Goal: Information Seeking & Learning: Learn about a topic

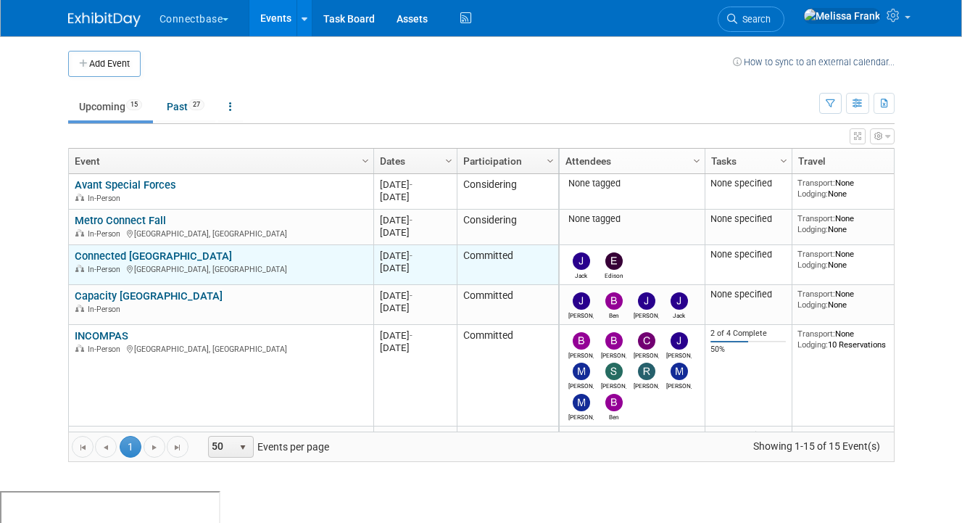
click at [138, 258] on link "Connected [GEOGRAPHIC_DATA]" at bounding box center [153, 255] width 157 height 13
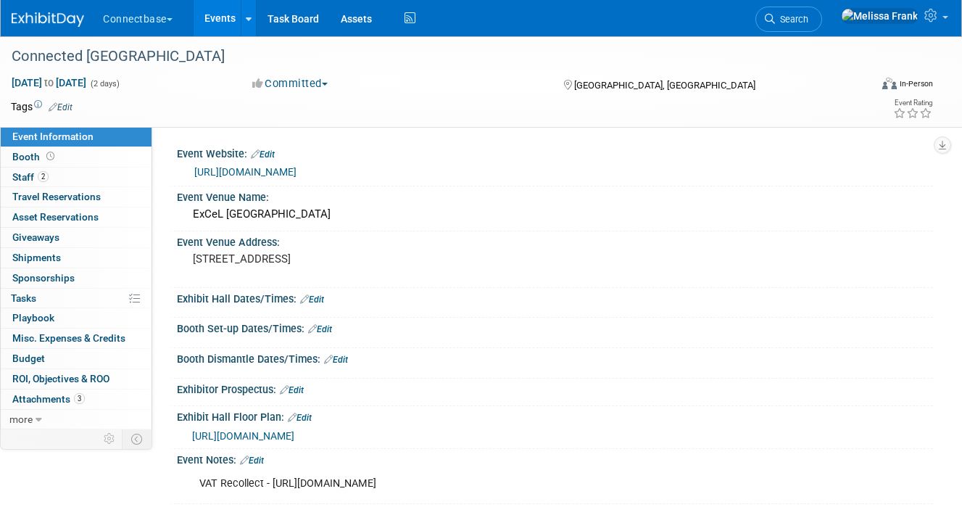
click at [228, 8] on link "Events" at bounding box center [219, 18] width 53 height 36
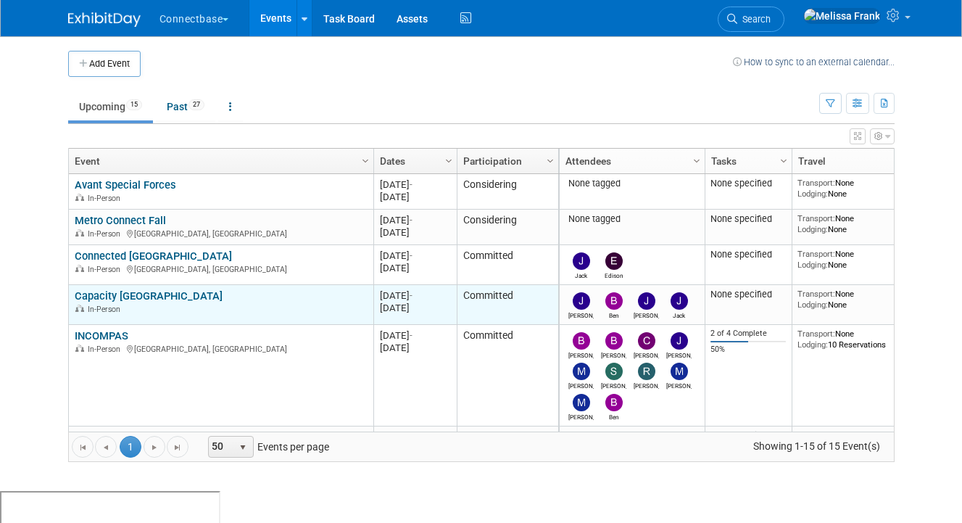
click at [112, 297] on link "Capacity [GEOGRAPHIC_DATA]" at bounding box center [149, 295] width 148 height 13
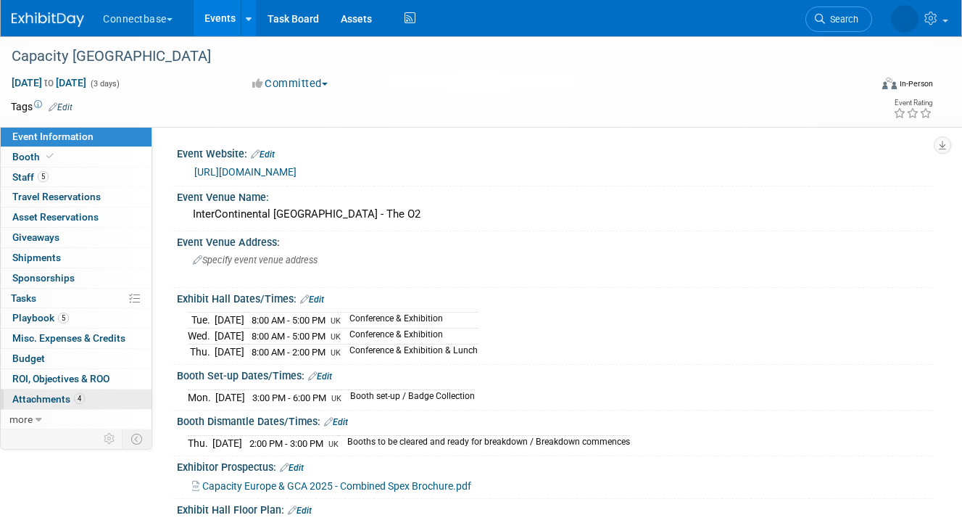
click at [61, 391] on link "4 Attachments 4" at bounding box center [76, 399] width 151 height 20
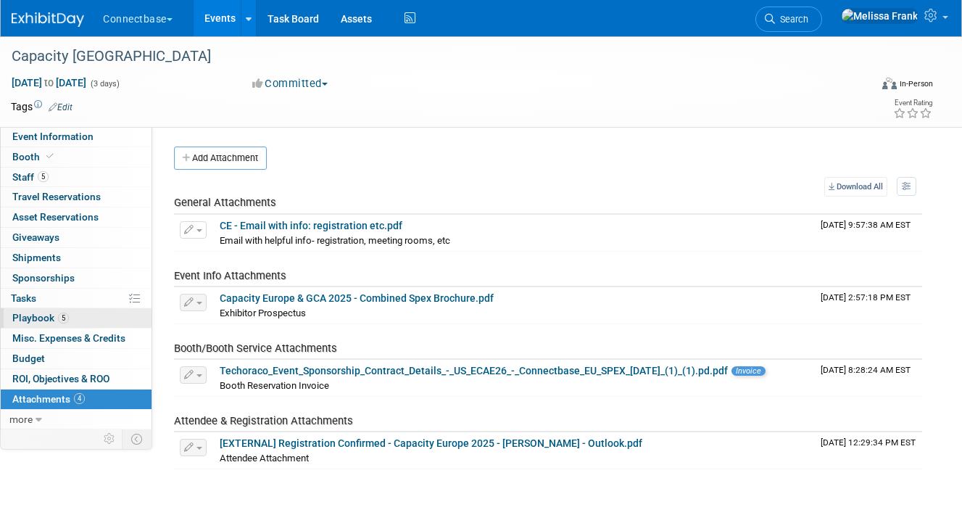
click at [107, 312] on link "5 Playbook 5" at bounding box center [76, 318] width 151 height 20
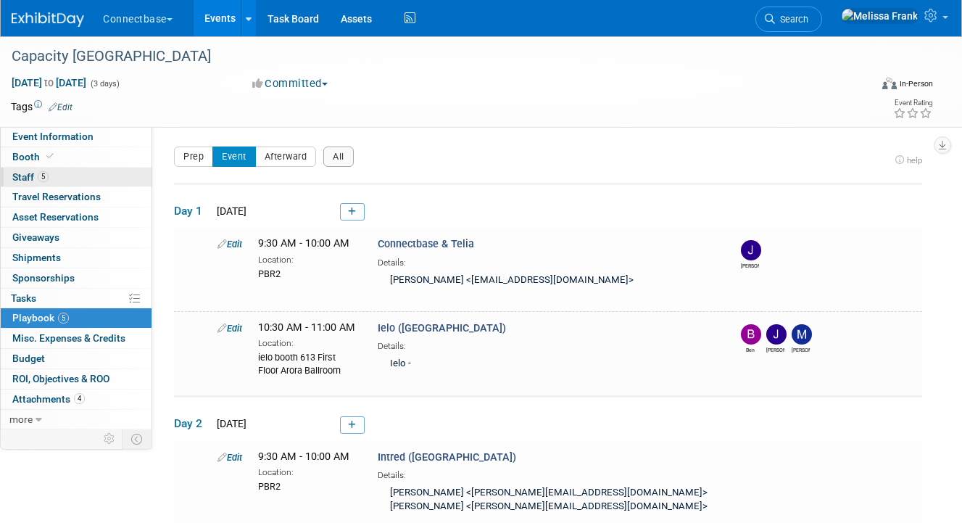
click at [59, 171] on link "5 Staff 5" at bounding box center [76, 177] width 151 height 20
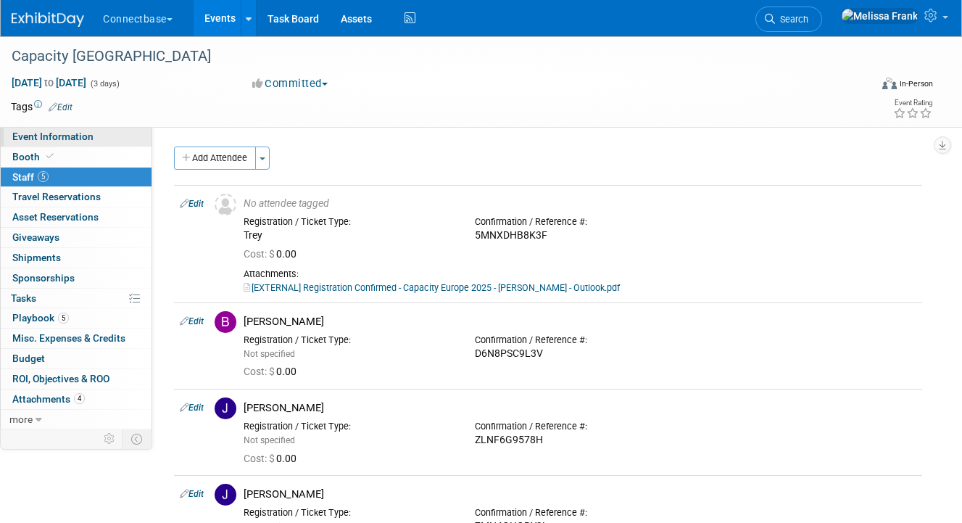
click at [88, 141] on span "Event Information" at bounding box center [52, 136] width 81 height 12
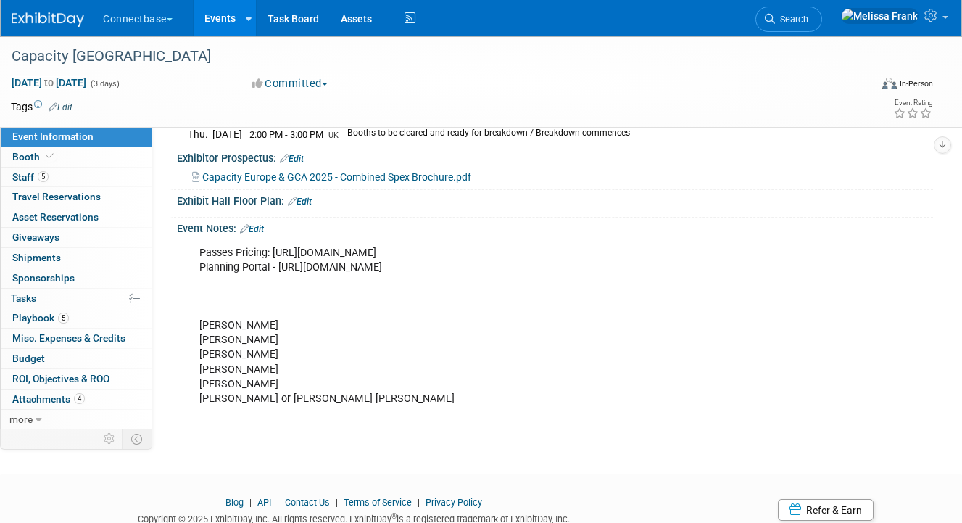
scroll to position [252, 0]
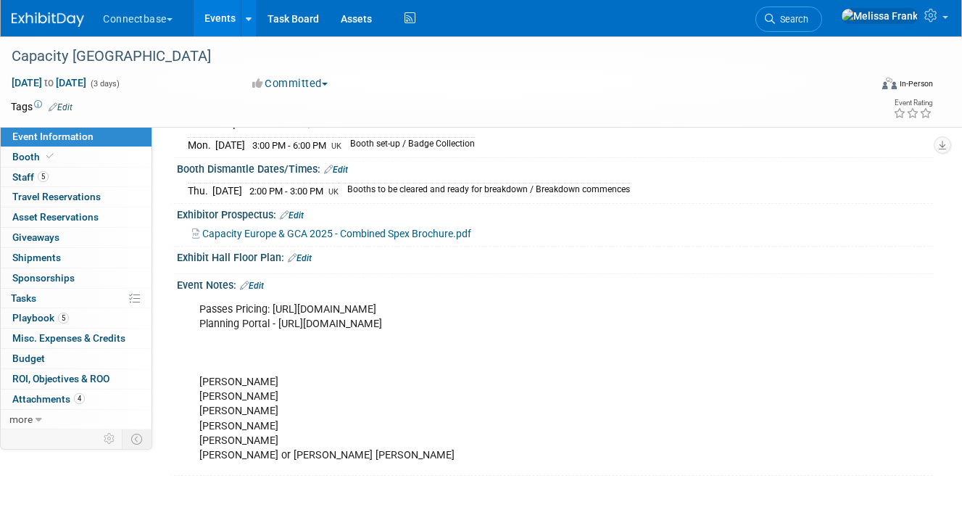
click at [213, 16] on link "Events" at bounding box center [219, 18] width 53 height 36
